Goal: Task Accomplishment & Management: Use online tool/utility

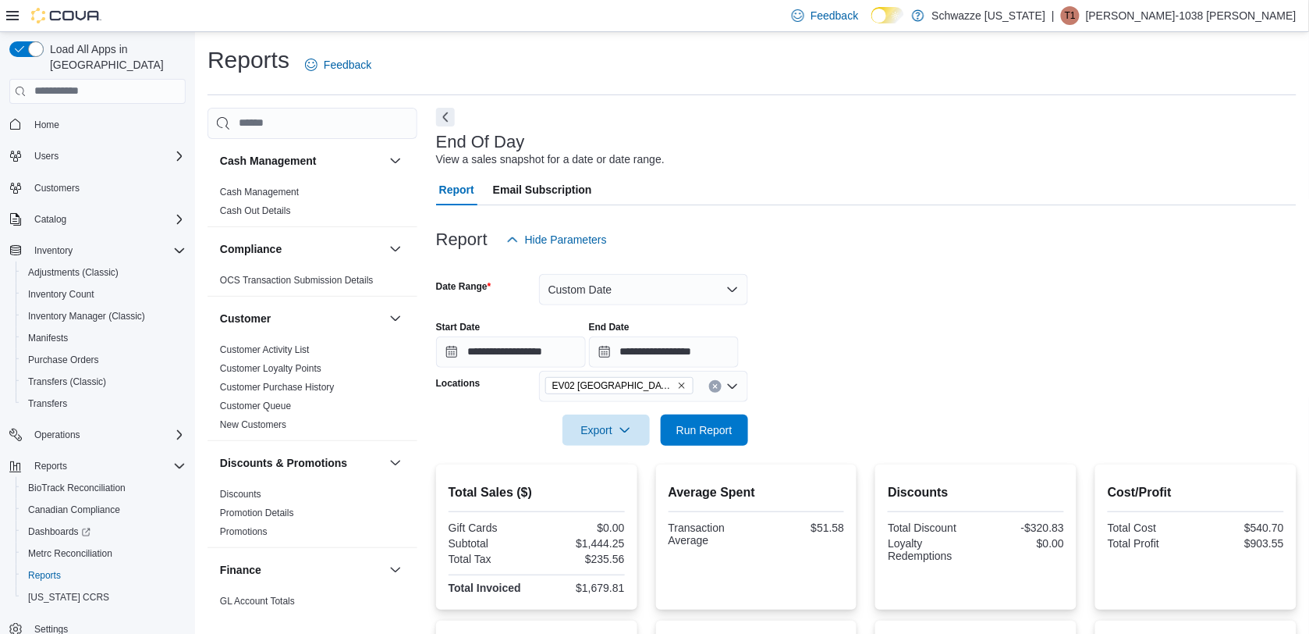
scroll to position [1100, 0]
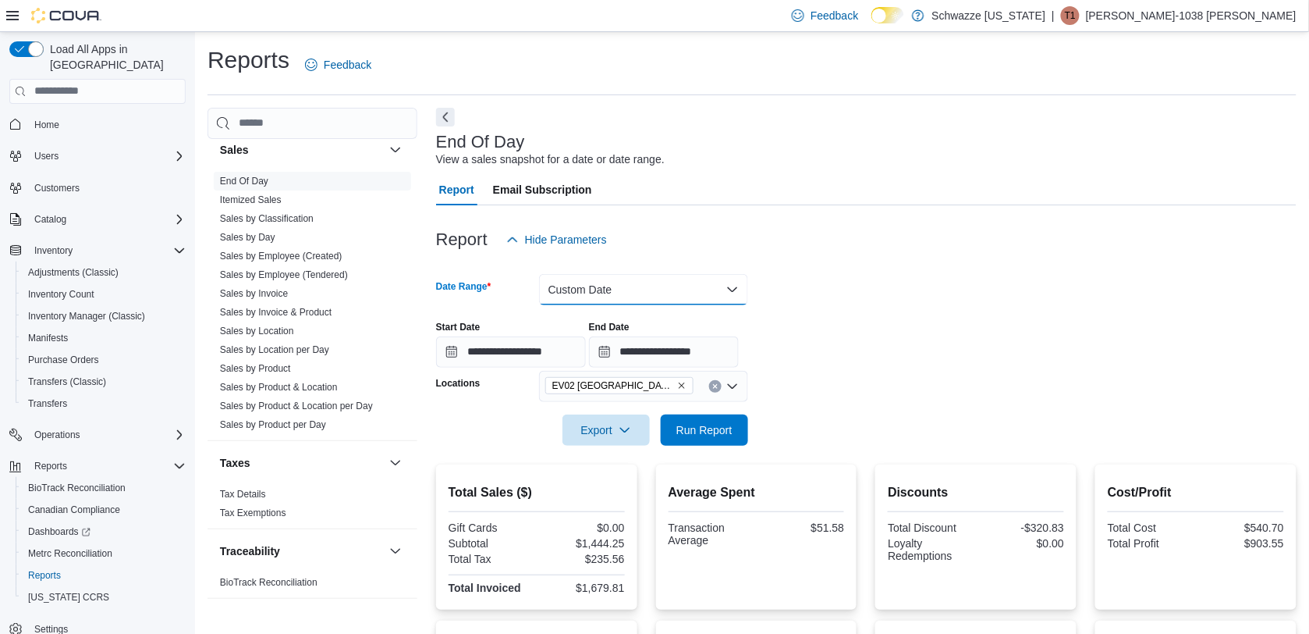
click at [715, 277] on button "Custom Date" at bounding box center [643, 289] width 209 height 31
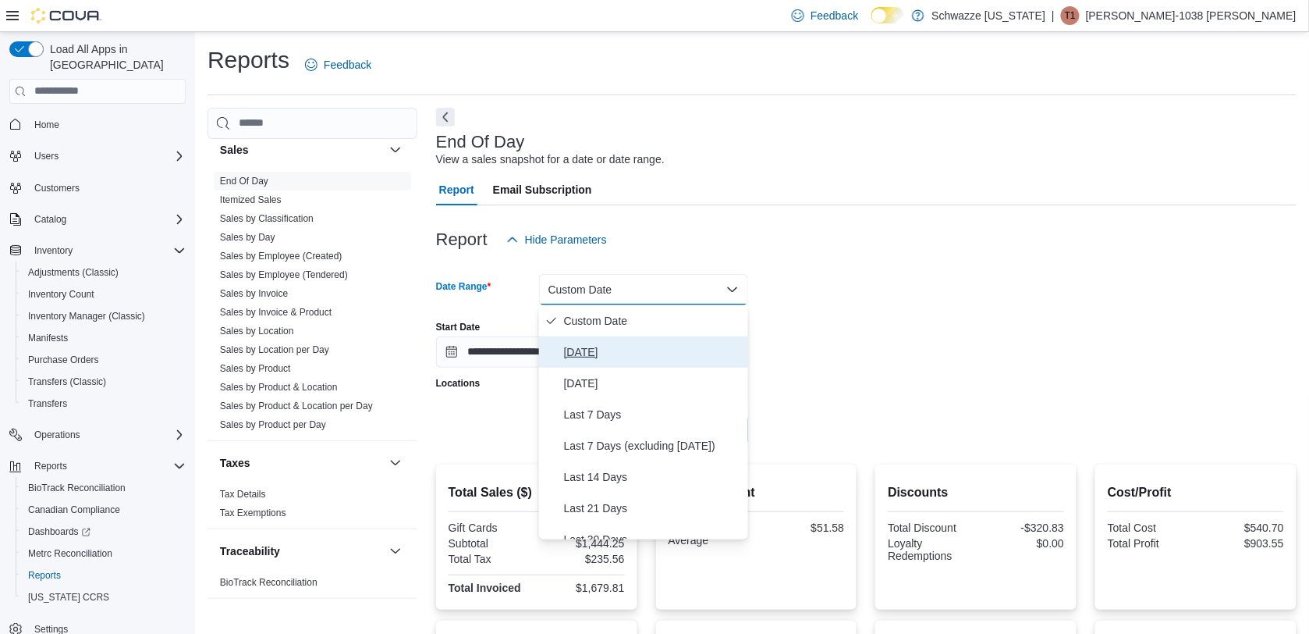
click at [579, 347] on span "[DATE]" at bounding box center [653, 352] width 178 height 19
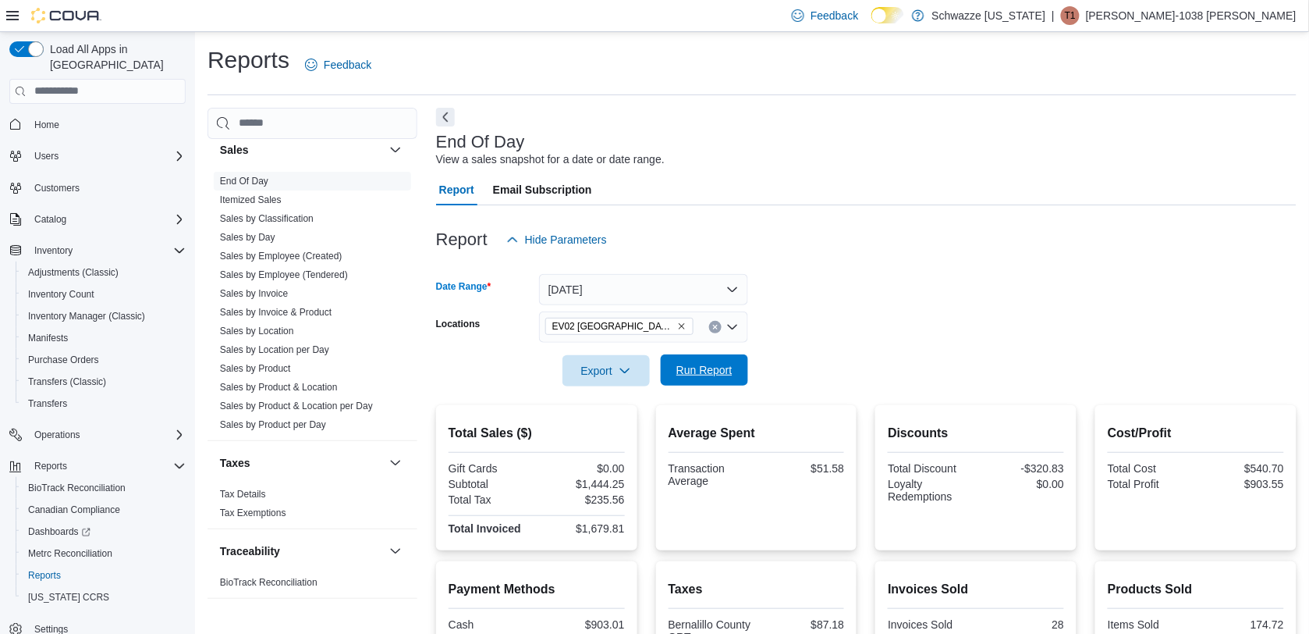
click at [712, 383] on span "Run Report" at bounding box center [704, 369] width 69 height 31
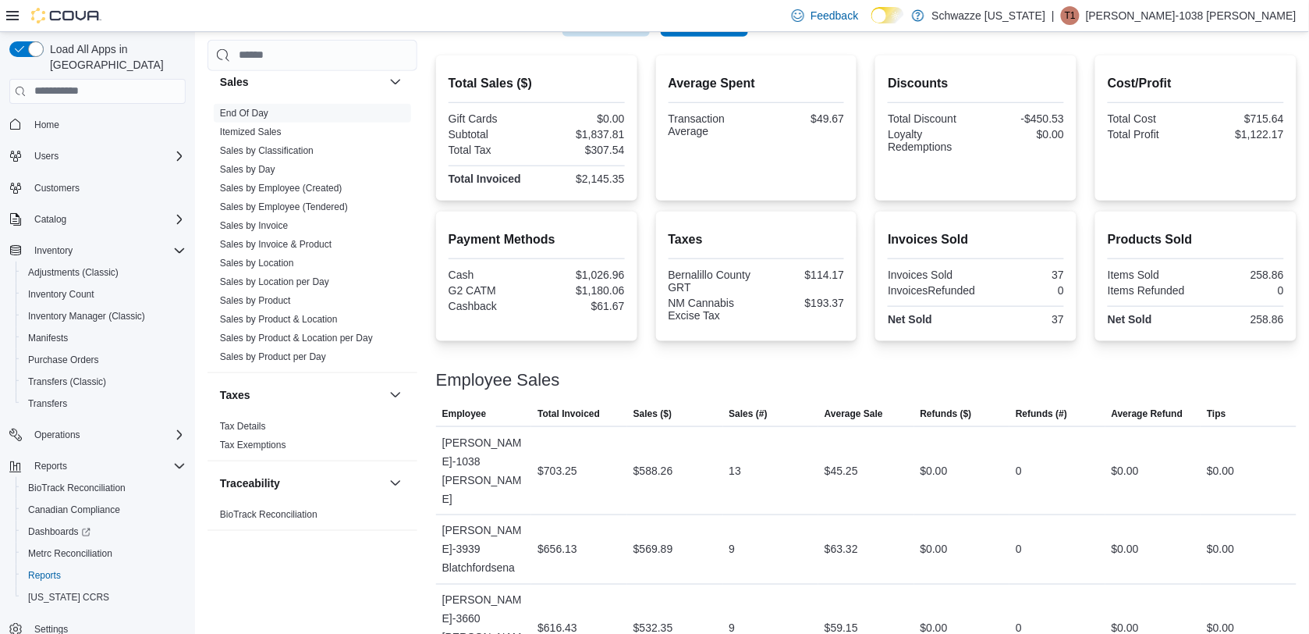
scroll to position [357, 0]
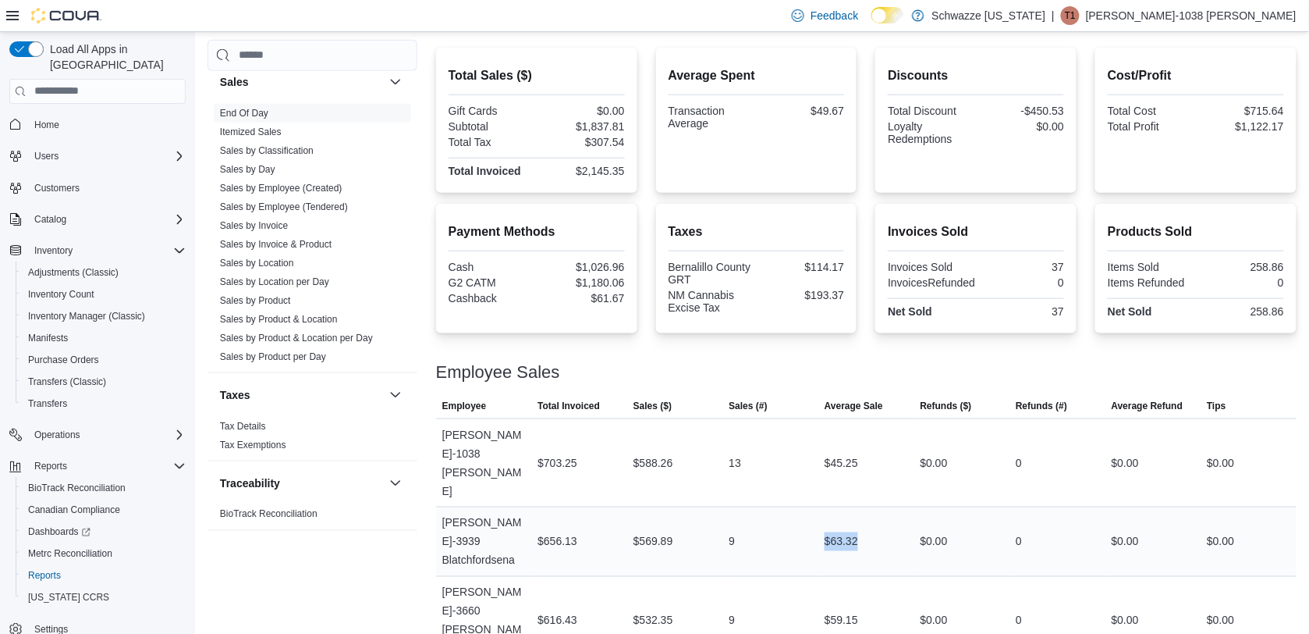
drag, startPoint x: 868, startPoint y: 496, endPoint x: 826, endPoint y: 492, distance: 42.3
click at [826, 526] on div "$63.32" at bounding box center [867, 541] width 96 height 31
drag, startPoint x: 826, startPoint y: 492, endPoint x: 987, endPoint y: 378, distance: 197.7
click at [987, 378] on div "Employee Sales" at bounding box center [866, 372] width 861 height 19
drag, startPoint x: 826, startPoint y: 103, endPoint x: 852, endPoint y: 109, distance: 27.3
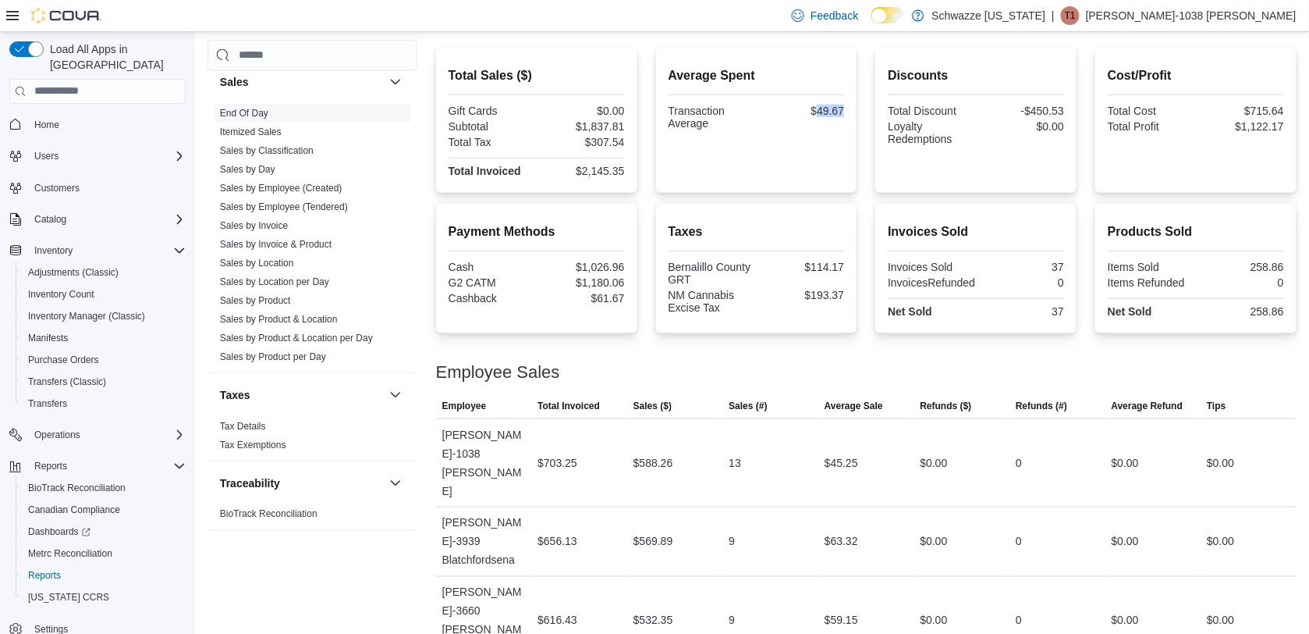
click at [852, 109] on div "Average Spent Transaction Average $49.67" at bounding box center [756, 120] width 201 height 145
drag, startPoint x: 871, startPoint y: 595, endPoint x: 802, endPoint y: 584, distance: 69.5
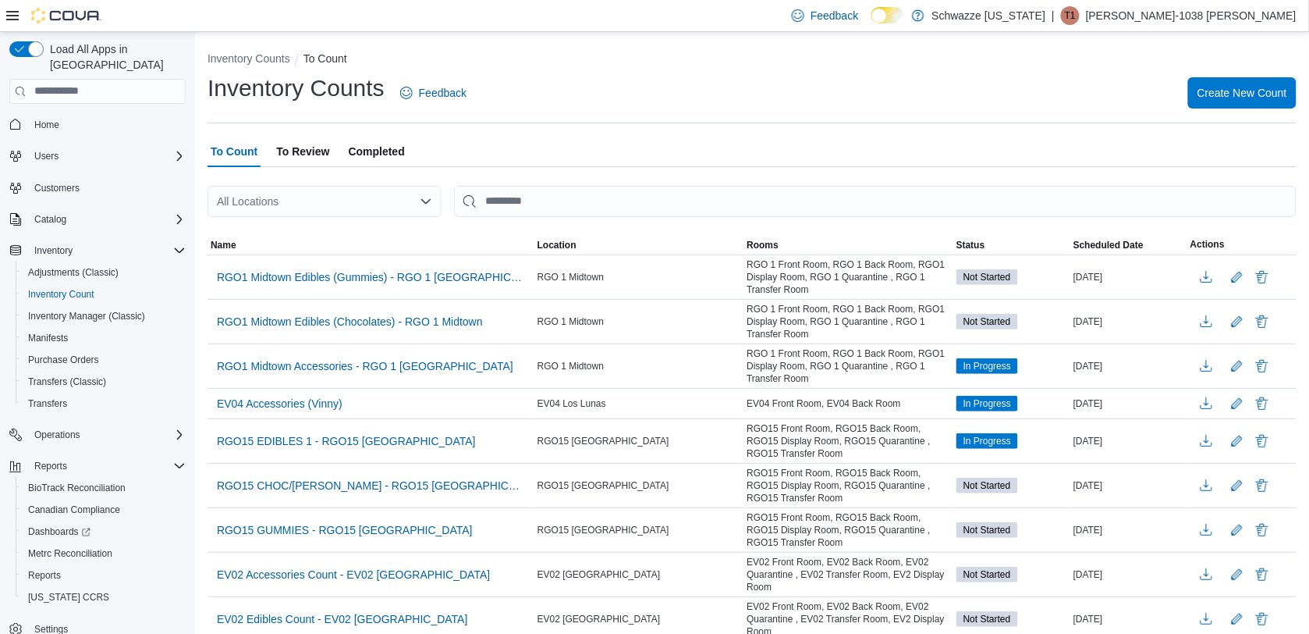
click at [432, 217] on div at bounding box center [752, 226] width 1089 height 19
click at [427, 201] on icon "Open list of options" at bounding box center [425, 200] width 9 height 5
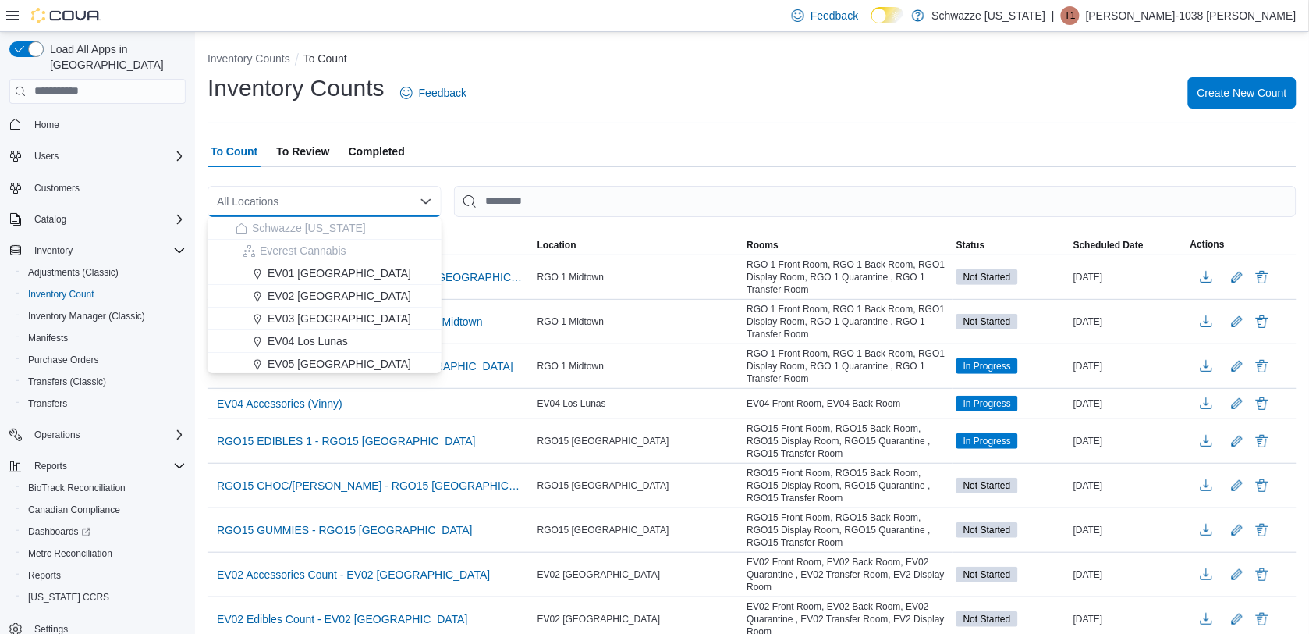
click at [333, 298] on span "EV02 [GEOGRAPHIC_DATA]" at bounding box center [340, 296] width 144 height 16
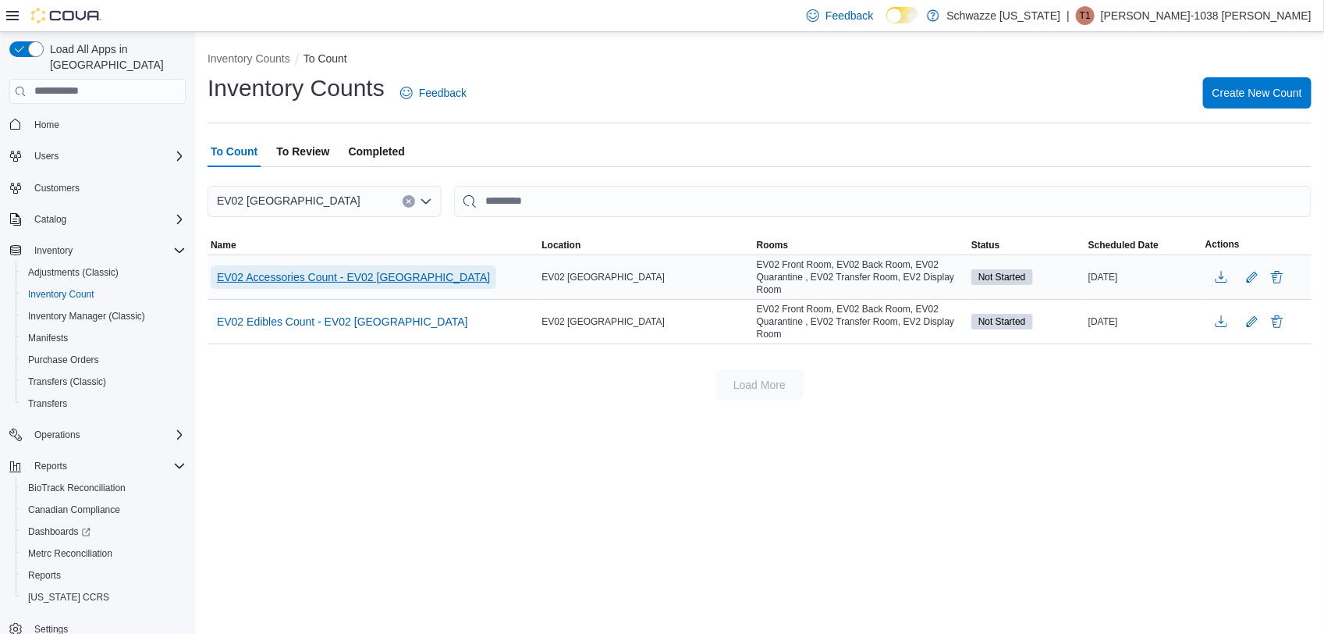
click at [377, 279] on span "EV02 Accessories Count - EV02 Far NE Heights" at bounding box center [353, 277] width 273 height 16
click at [377, 281] on span "EV02 Accessories Count - EV02 Far NE Heights" at bounding box center [353, 277] width 273 height 16
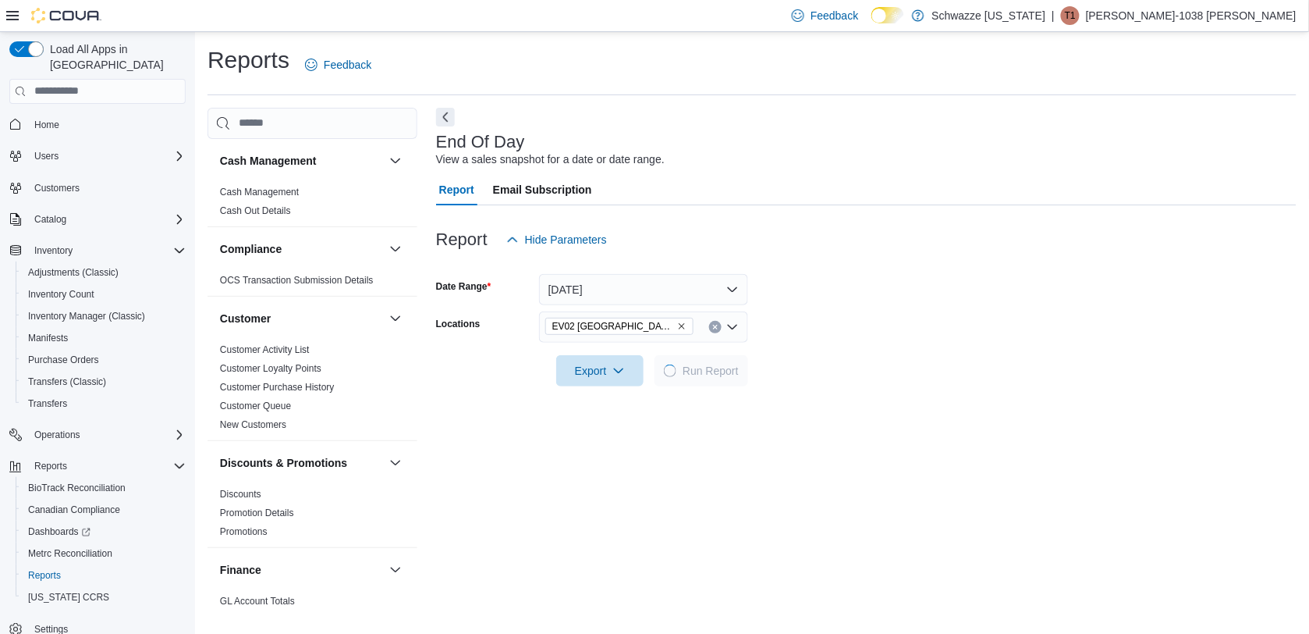
scroll to position [1100, 0]
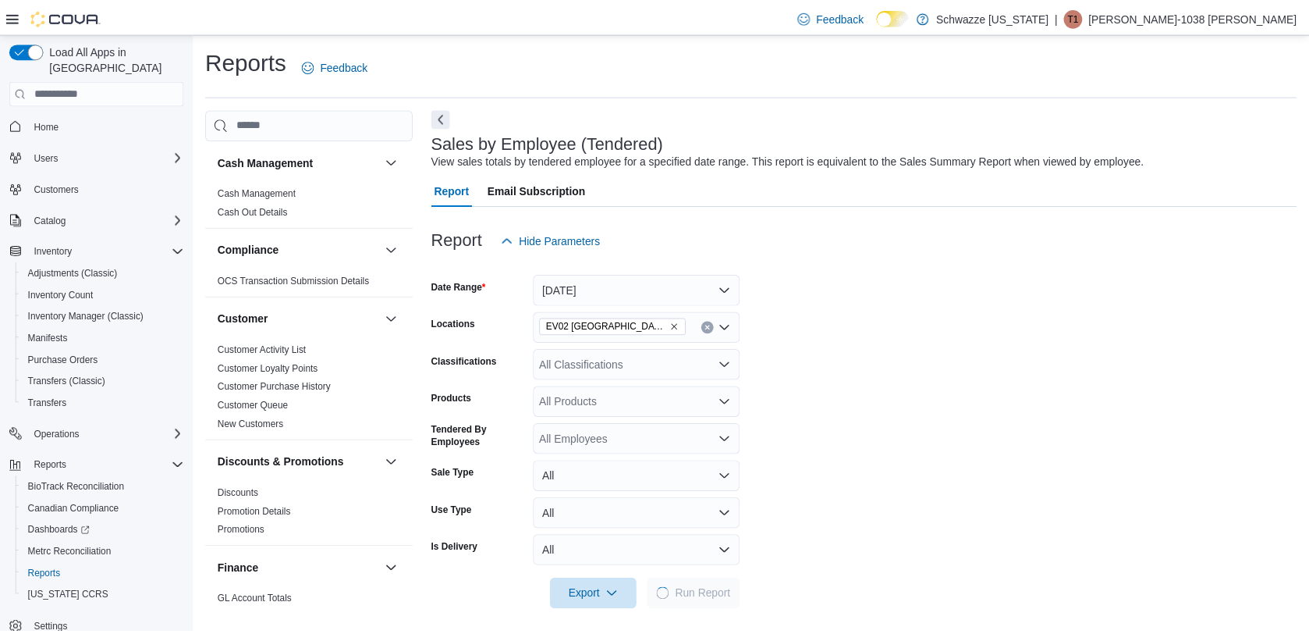
scroll to position [8, 0]
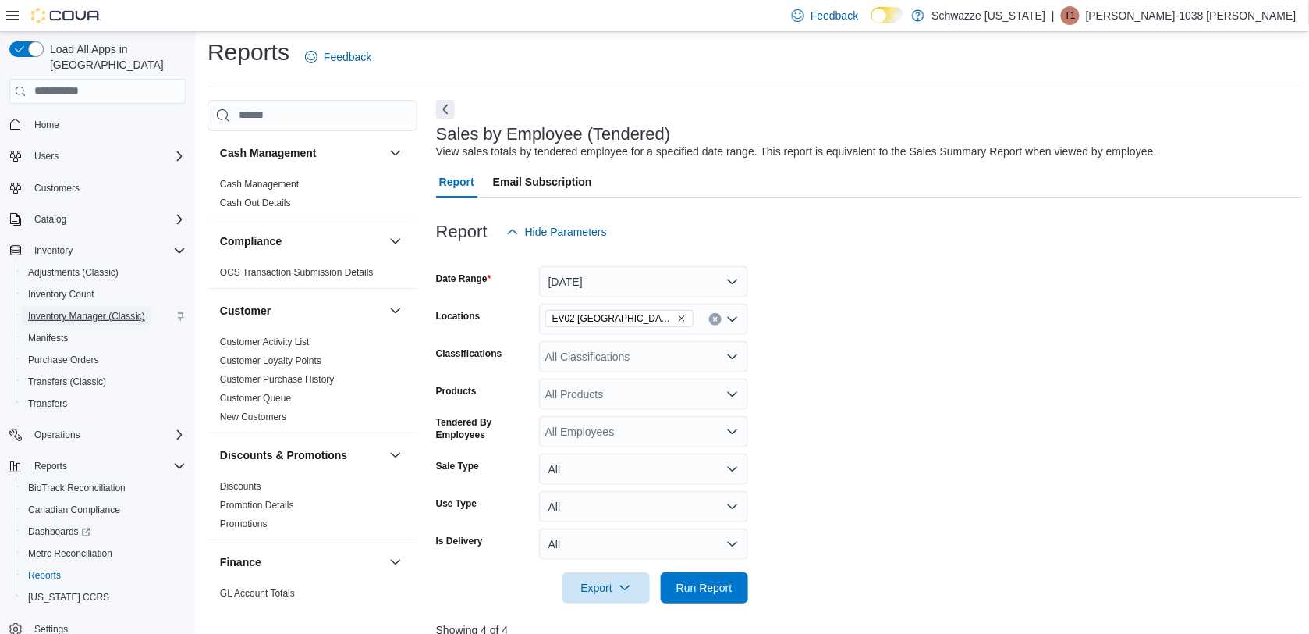
click at [108, 310] on span "Inventory Manager (Classic)" at bounding box center [86, 316] width 117 height 12
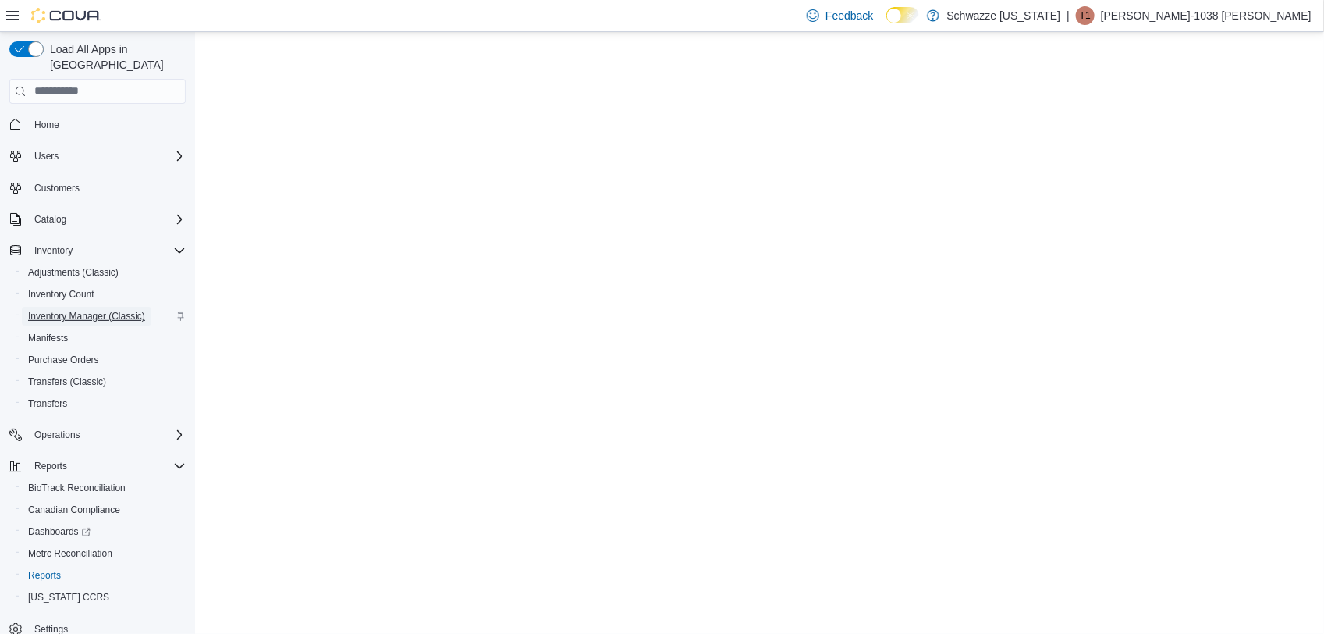
click at [75, 310] on span "Inventory Manager (Classic)" at bounding box center [86, 316] width 117 height 12
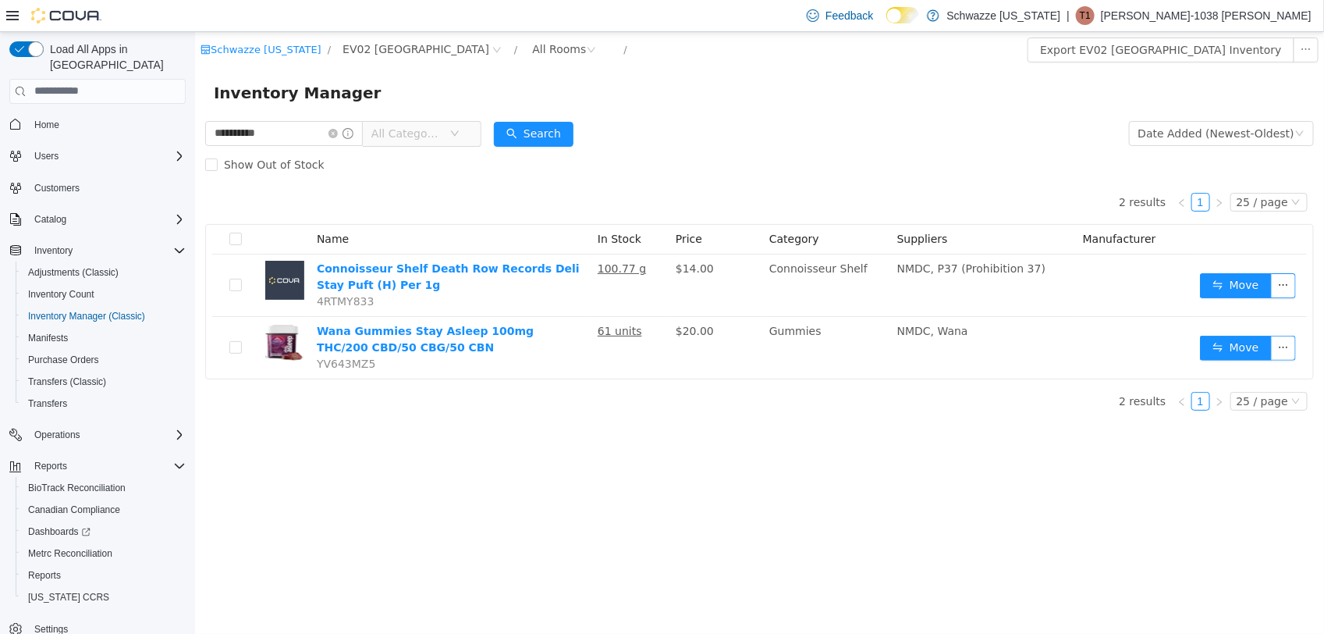
click at [323, 117] on div "**********" at bounding box center [342, 132] width 276 height 31
click at [337, 133] on icon "icon: close-circle" at bounding box center [332, 132] width 9 height 9
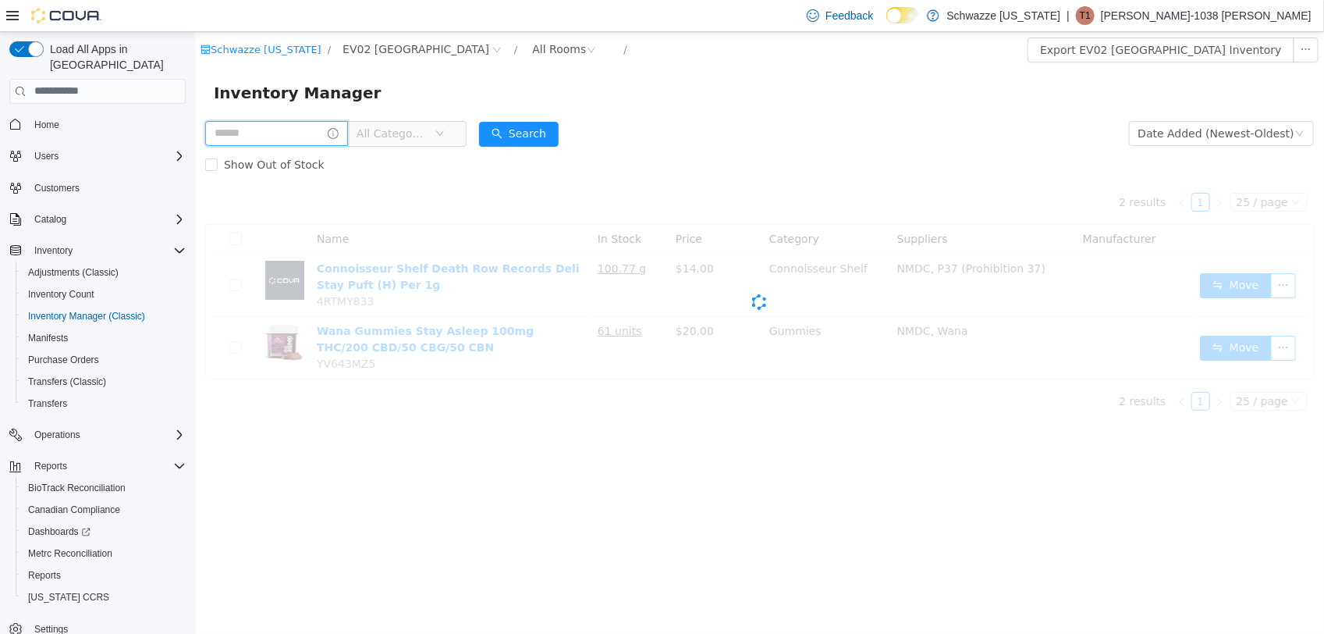
click at [300, 136] on input "text" at bounding box center [275, 132] width 143 height 25
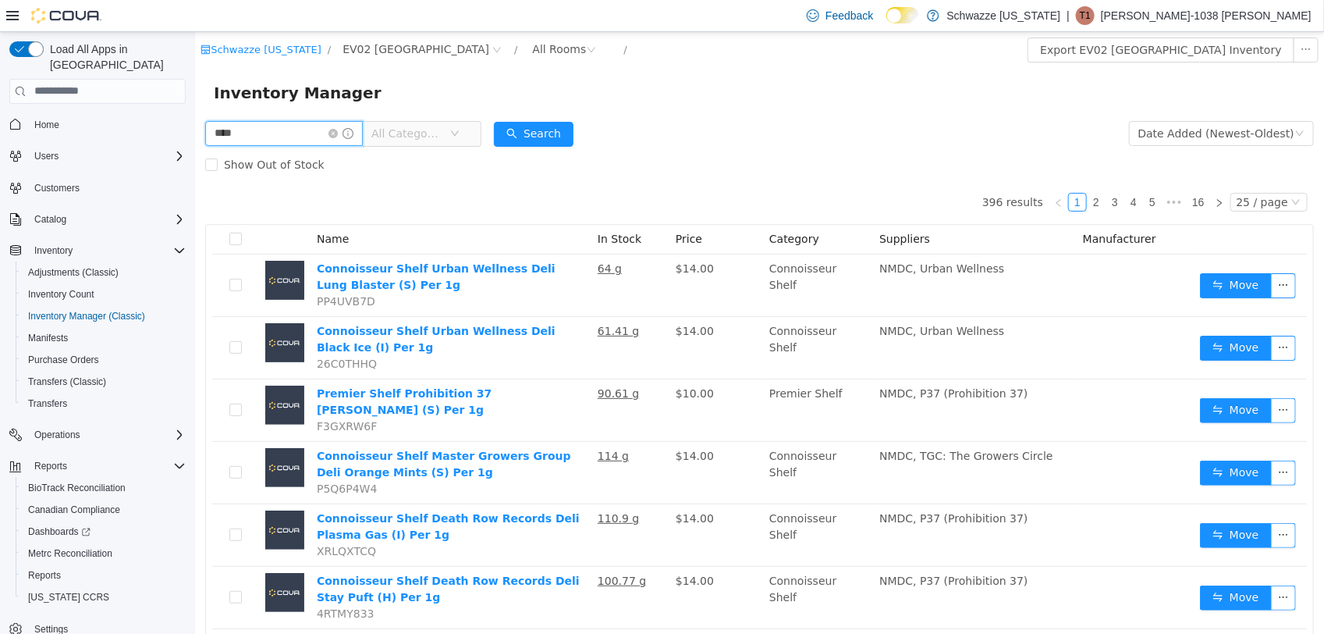
type input "****"
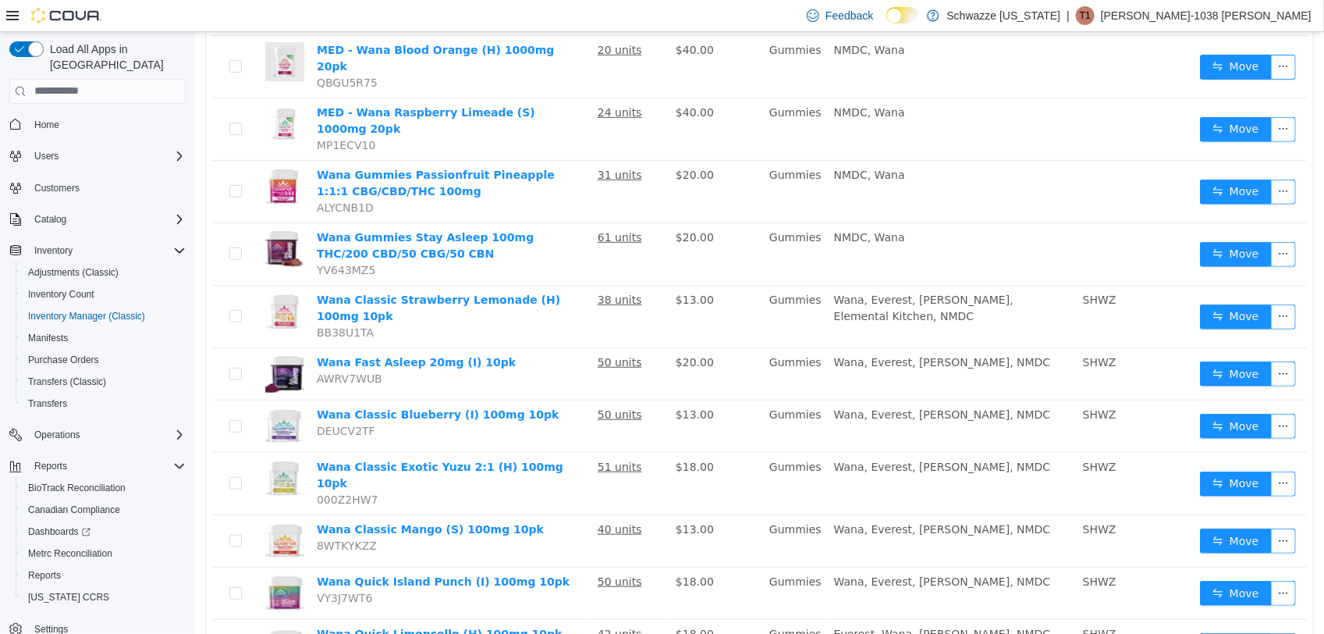
scroll to position [385, 0]
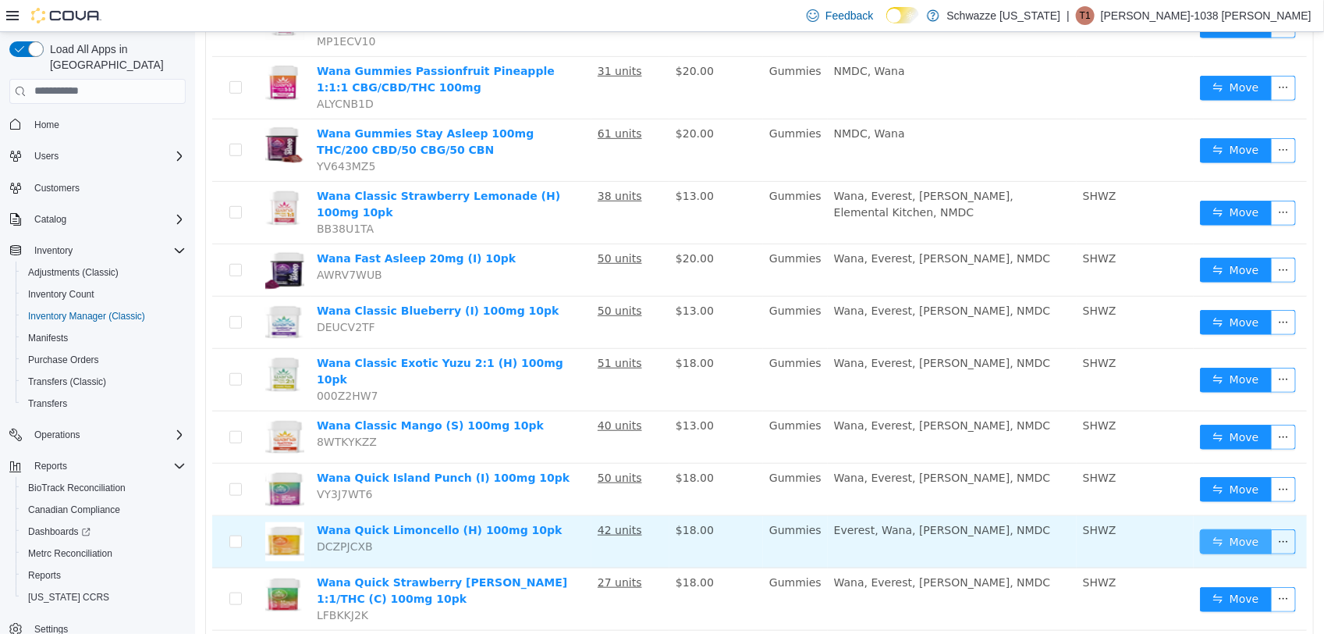
click at [1213, 528] on button "Move" at bounding box center [1235, 540] width 72 height 25
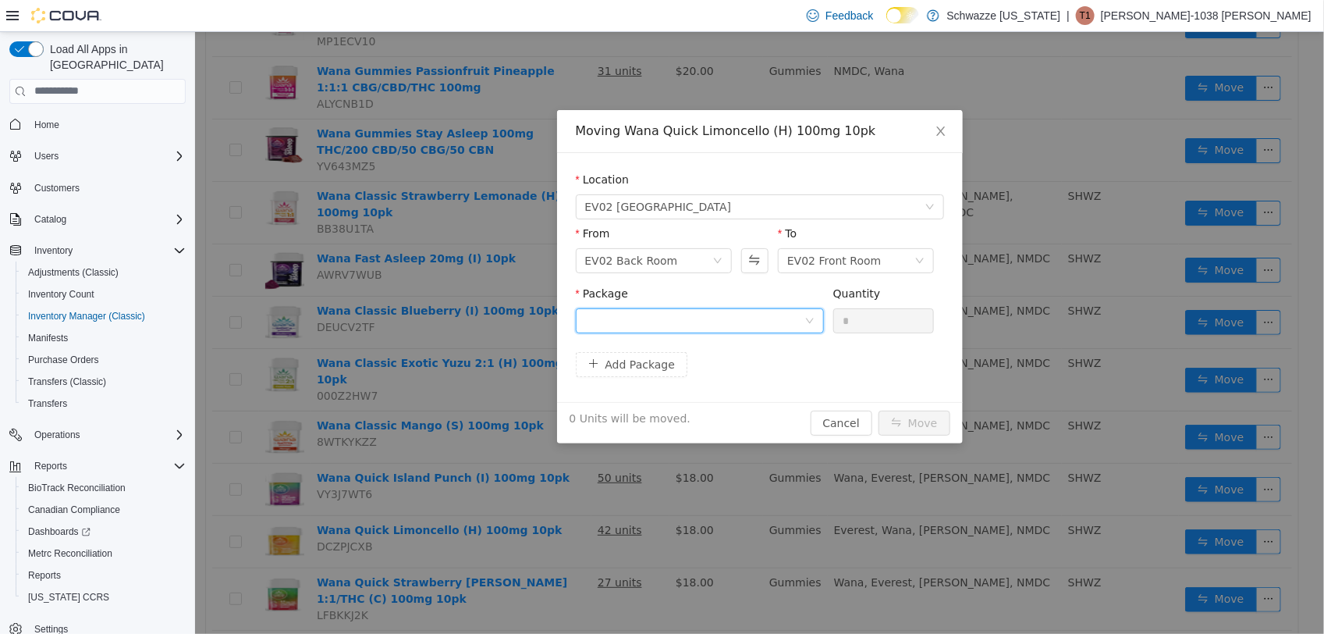
click at [774, 311] on div at bounding box center [693, 319] width 219 height 23
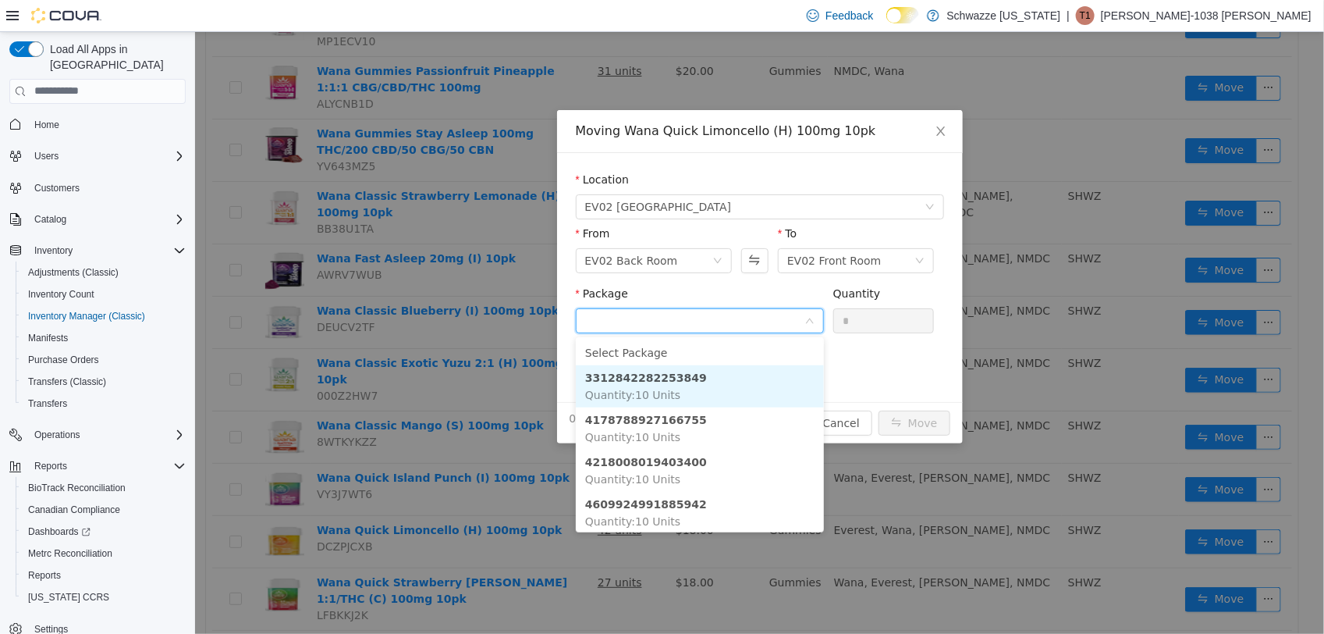
click at [668, 391] on span "Quantity : 10 Units" at bounding box center [631, 394] width 95 height 12
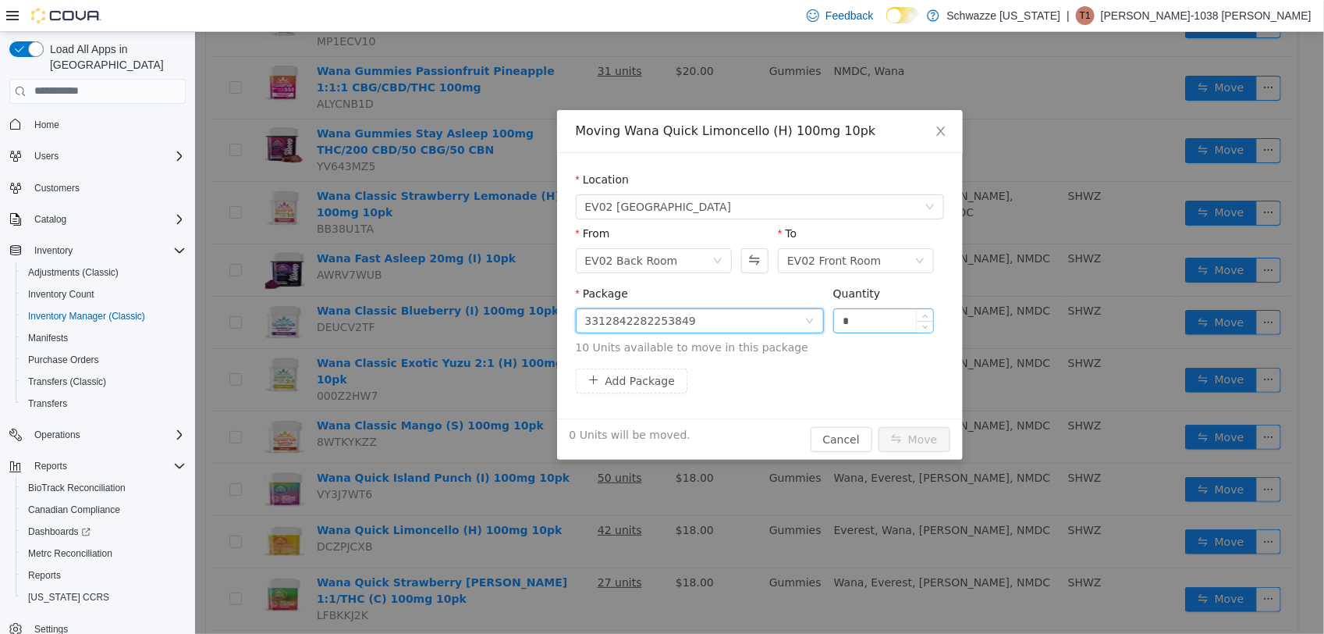
click at [864, 316] on input "*" at bounding box center [883, 319] width 100 height 23
type input "**"
click at [924, 437] on button "Move" at bounding box center [914, 438] width 72 height 25
